Goal: Information Seeking & Learning: Learn about a topic

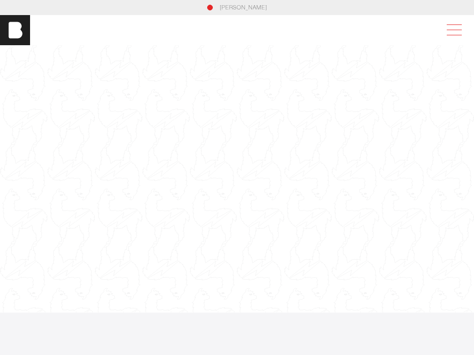
click at [449, 33] on span at bounding box center [453, 30] width 22 height 17
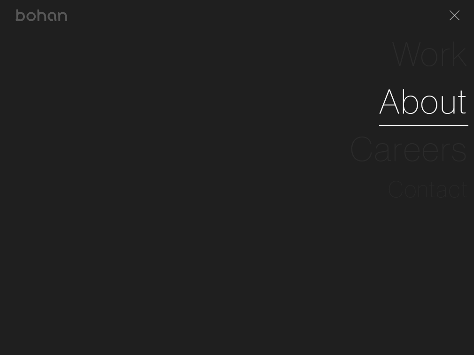
click at [421, 105] on link "About" at bounding box center [423, 101] width 89 height 47
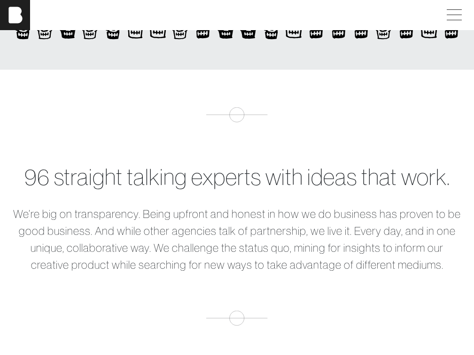
scroll to position [63, 0]
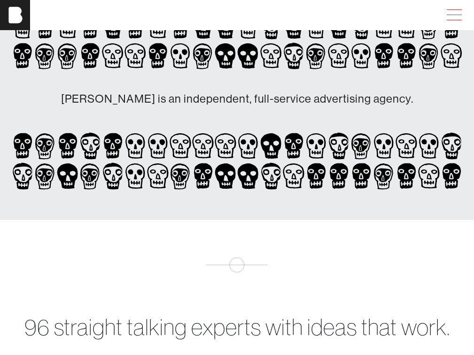
click at [450, 19] on span at bounding box center [453, 15] width 22 height 17
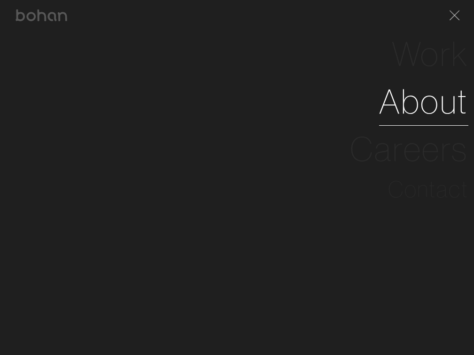
click at [418, 111] on link "About" at bounding box center [423, 101] width 89 height 47
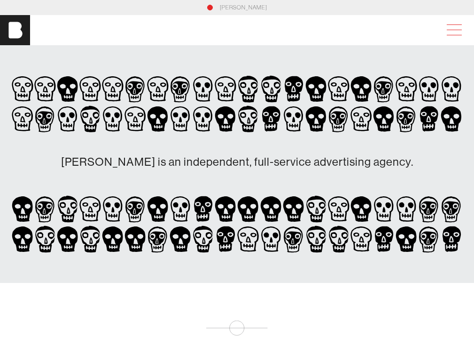
click at [450, 31] on span at bounding box center [453, 30] width 22 height 17
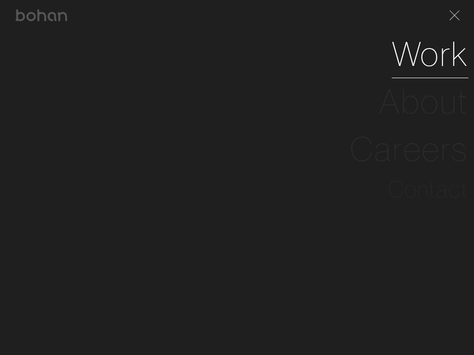
click at [440, 52] on link "Work" at bounding box center [430, 53] width 77 height 47
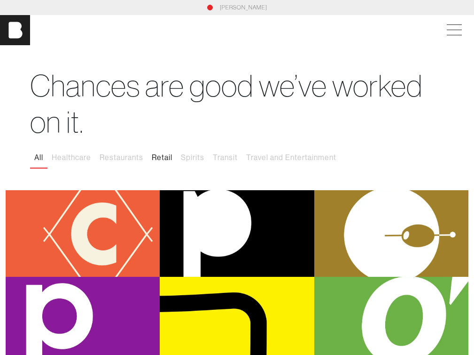
click at [159, 158] on button "Retail" at bounding box center [162, 158] width 29 height 20
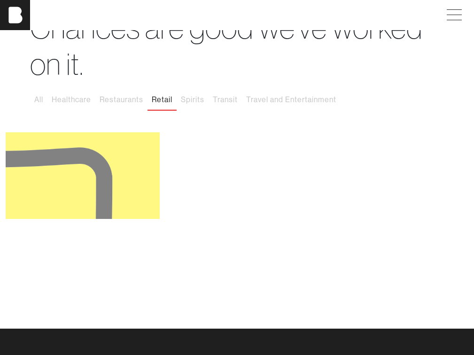
scroll to position [59, 0]
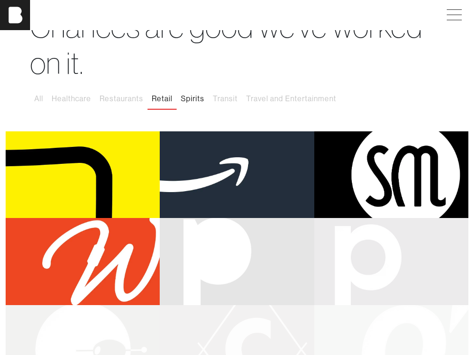
click at [197, 98] on button "Spirits" at bounding box center [193, 99] width 32 height 20
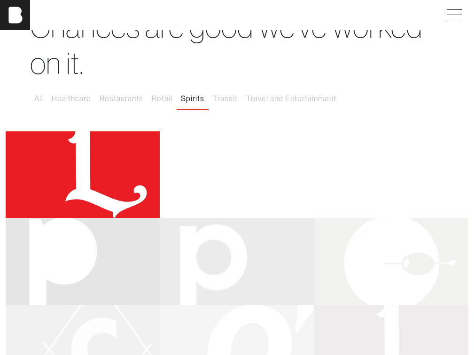
scroll to position [146, 0]
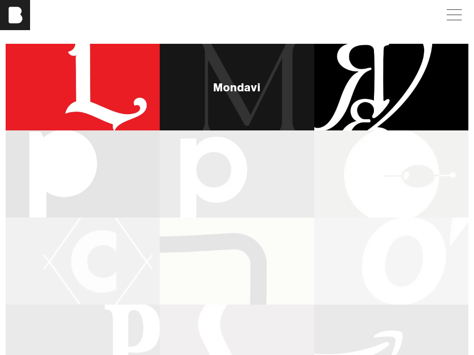
click at [275, 118] on div "Mondavi" at bounding box center [237, 87] width 154 height 87
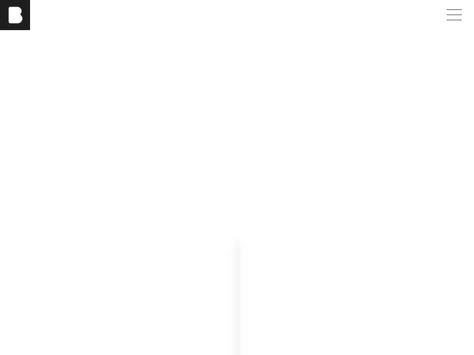
scroll to position [749, 0]
